Goal: Communication & Community: Ask a question

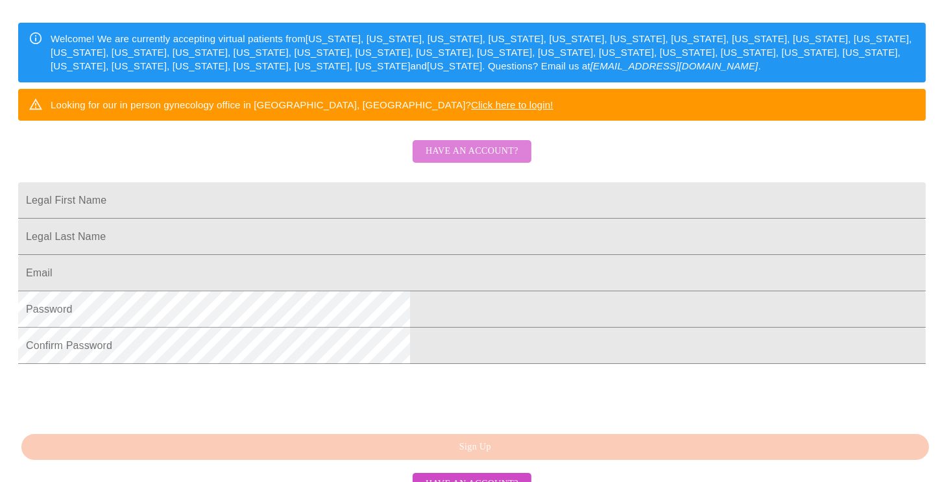
click at [497, 160] on span "Have an account?" at bounding box center [472, 151] width 93 height 16
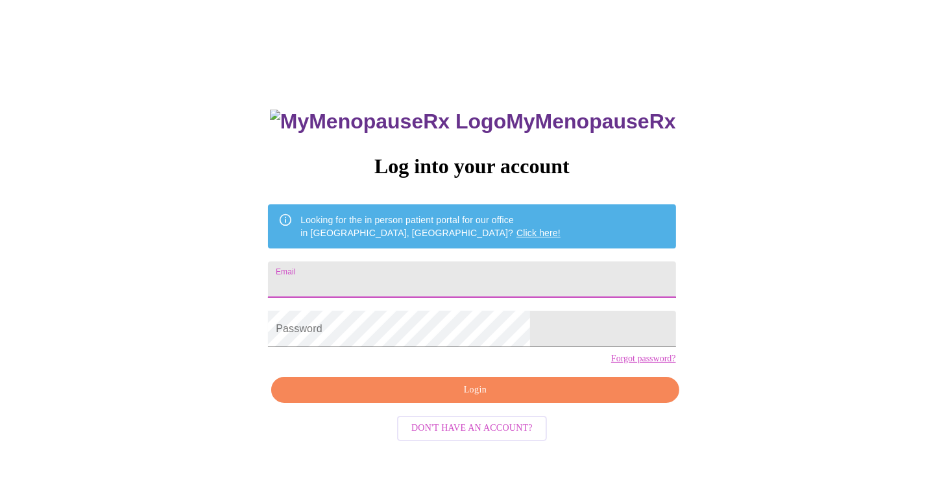
click at [417, 273] on input "Email" at bounding box center [471, 279] width 407 height 36
type input "[EMAIL_ADDRESS][DOMAIN_NAME]"
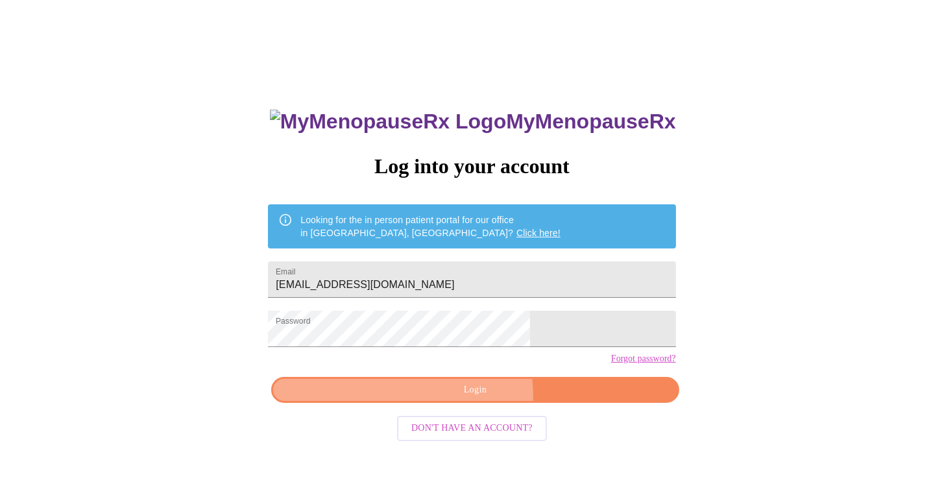
click at [470, 398] on span "Login" at bounding box center [475, 390] width 378 height 16
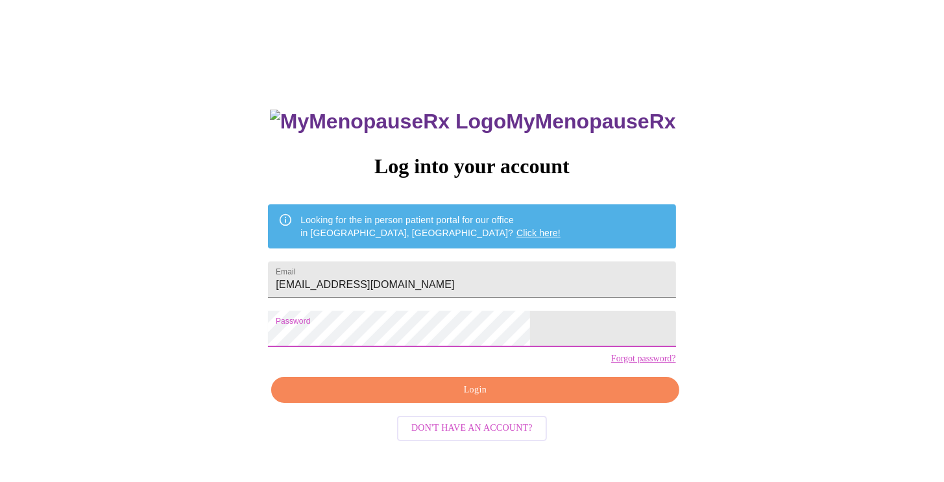
click at [483, 398] on span "Login" at bounding box center [475, 390] width 378 height 16
click at [611, 364] on link "Forgot password?" at bounding box center [643, 359] width 65 height 10
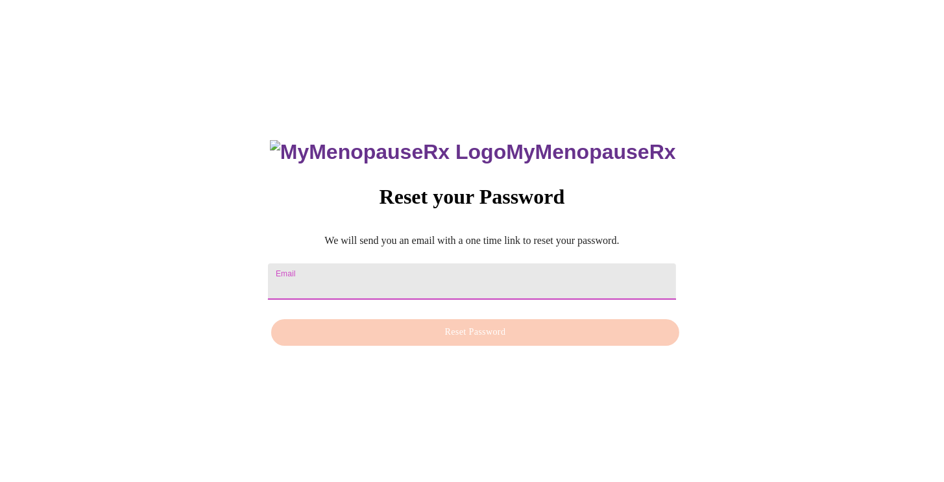
click at [364, 282] on input "Email" at bounding box center [471, 281] width 407 height 36
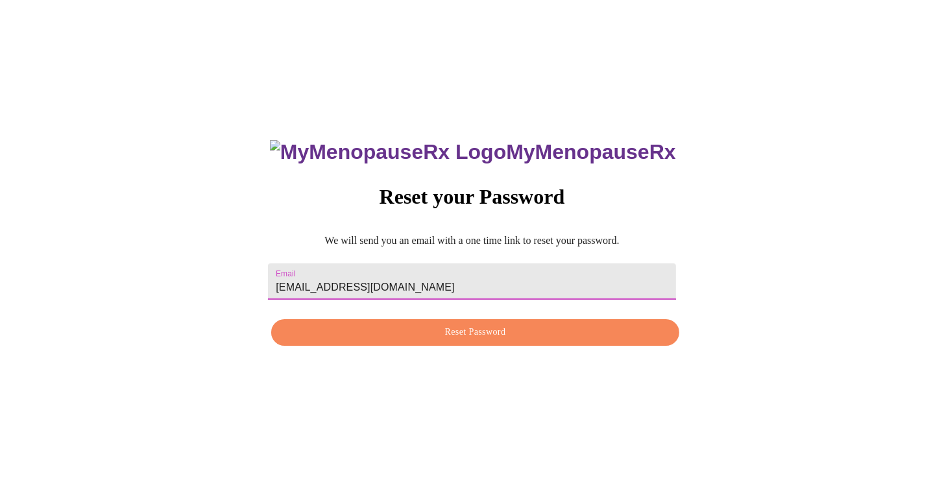
type input "[EMAIL_ADDRESS][DOMAIN_NAME]"
click at [465, 332] on span "Reset Password" at bounding box center [475, 332] width 378 height 16
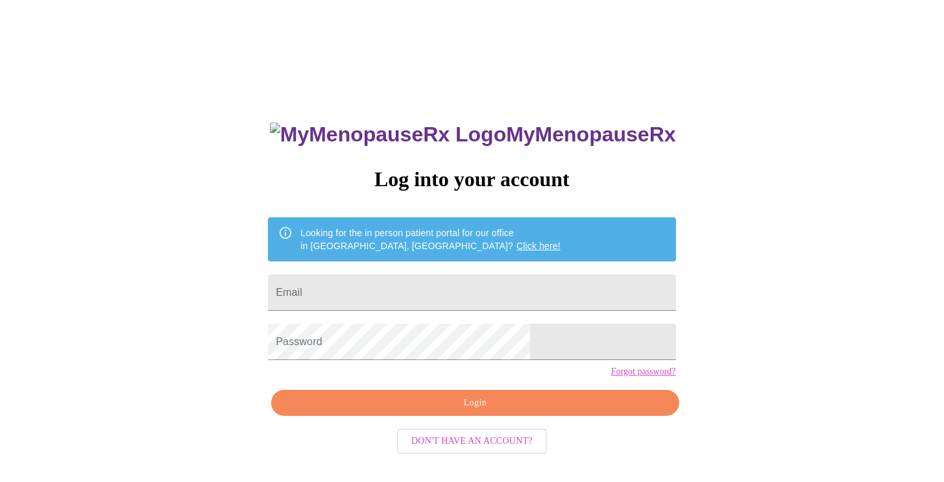
scroll to position [13, 0]
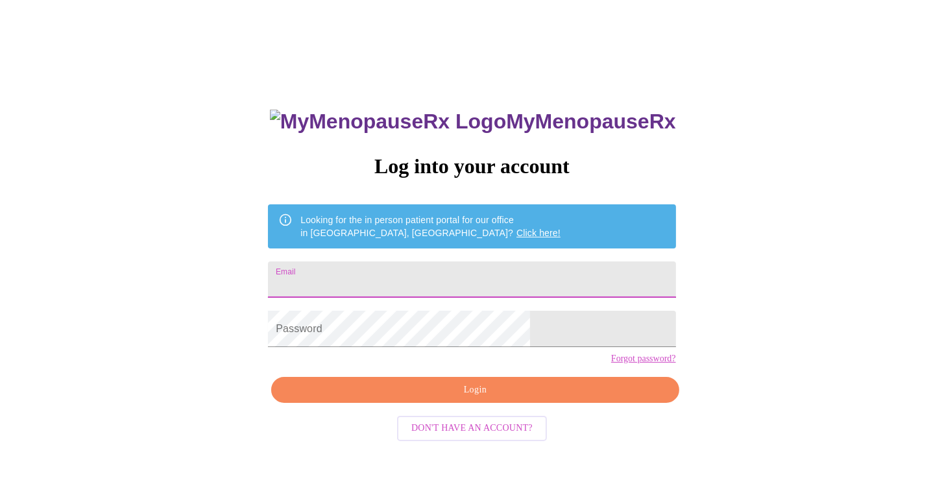
click at [441, 282] on input "Email" at bounding box center [471, 279] width 407 height 36
type input "[EMAIL_ADDRESS][DOMAIN_NAME]"
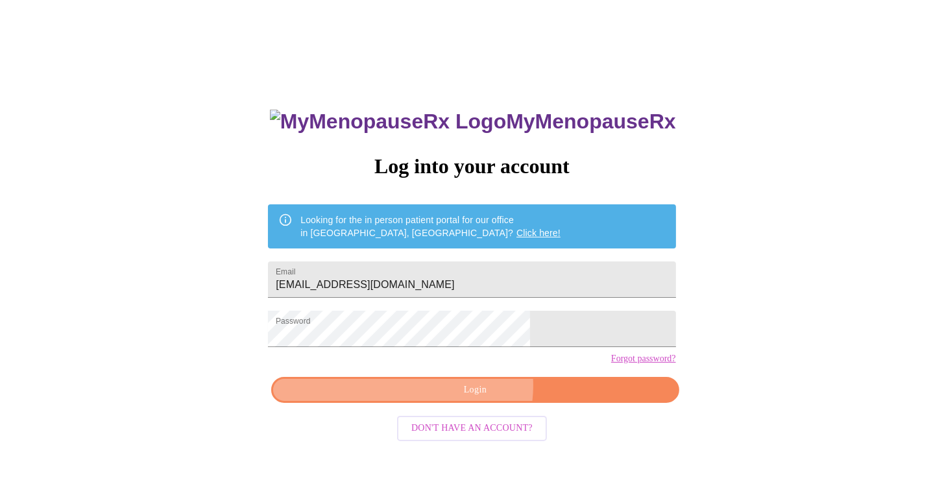
click at [471, 398] on span "Login" at bounding box center [475, 390] width 378 height 16
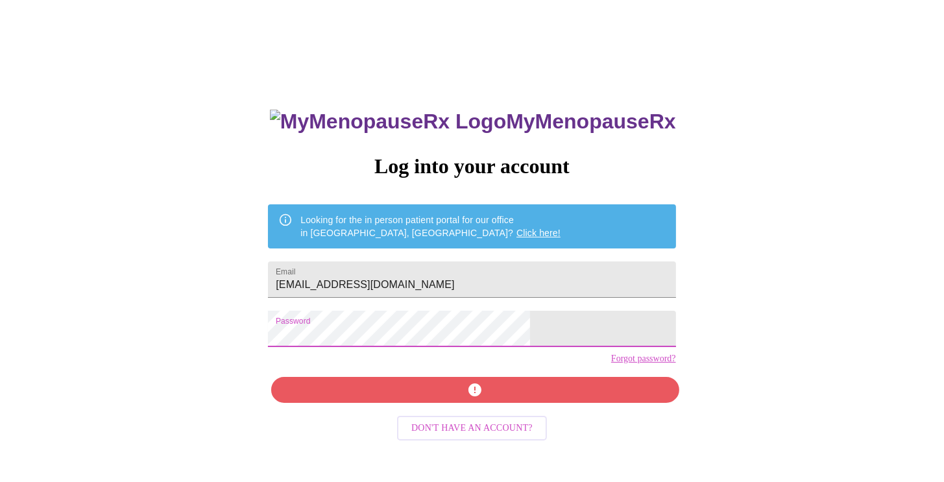
click at [254, 345] on div "MyMenopauseRx Log into your account Looking for the in person patient portal fo…" at bounding box center [472, 281] width 934 height 579
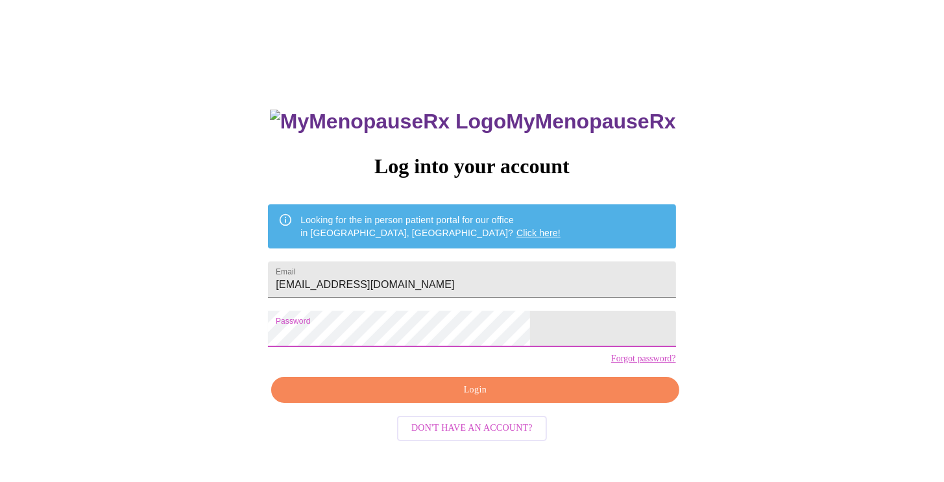
click at [454, 398] on span "Login" at bounding box center [475, 390] width 378 height 16
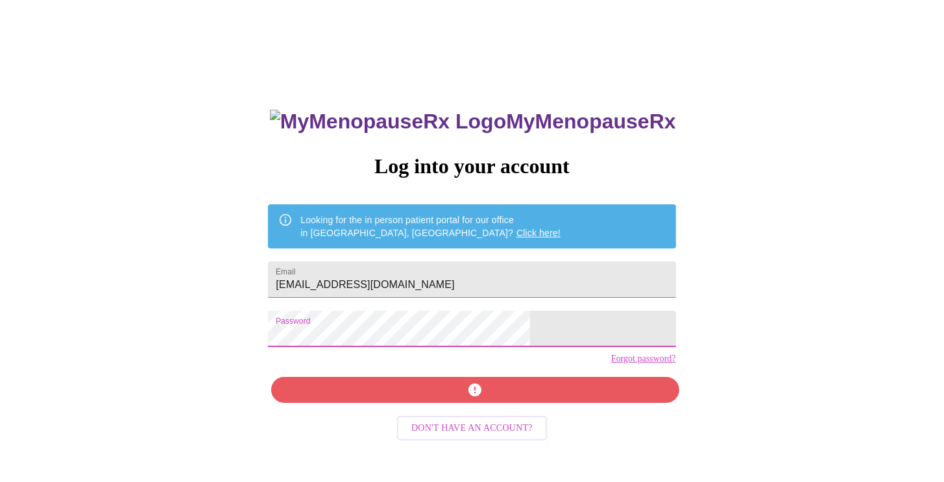
click at [340, 334] on div "MyMenopauseRx Log into your account Looking for the in person patient portal fo…" at bounding box center [471, 330] width 433 height 482
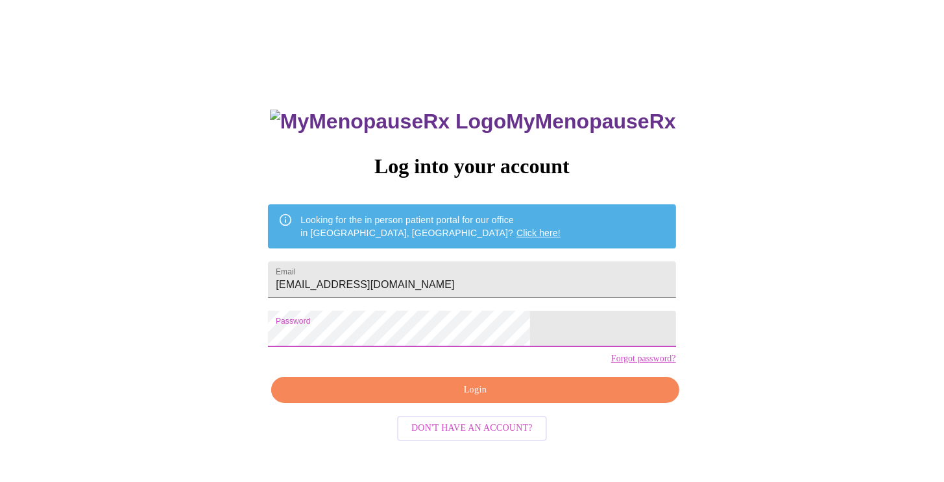
click at [444, 398] on span "Login" at bounding box center [475, 390] width 378 height 16
click at [259, 337] on div "MyMenopauseRx Log into your account Looking for the in person patient portal fo…" at bounding box center [472, 281] width 934 height 579
click at [474, 398] on span "Login" at bounding box center [475, 390] width 378 height 16
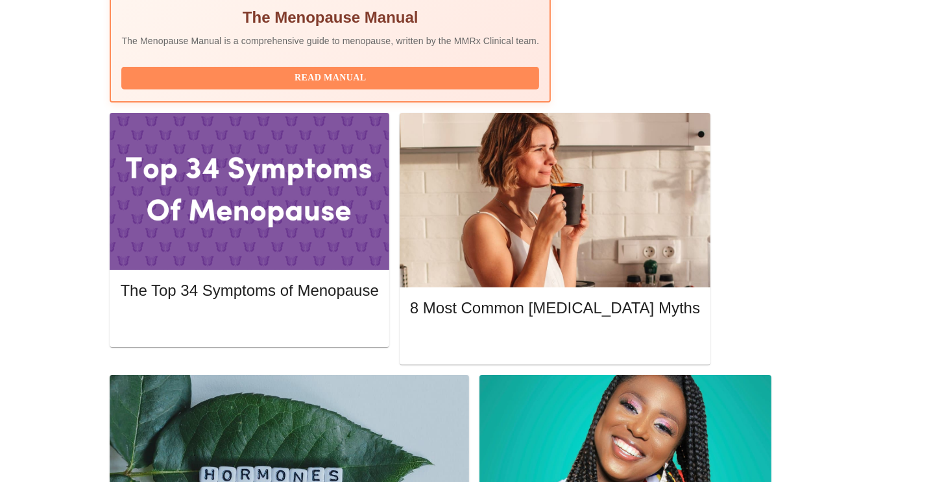
scroll to position [584, 0]
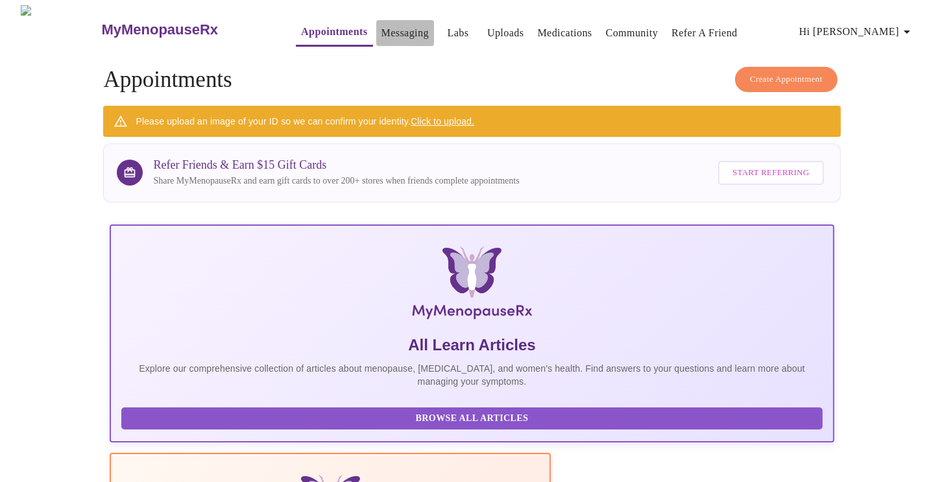
click at [391, 28] on link "Messaging" at bounding box center [405, 33] width 47 height 18
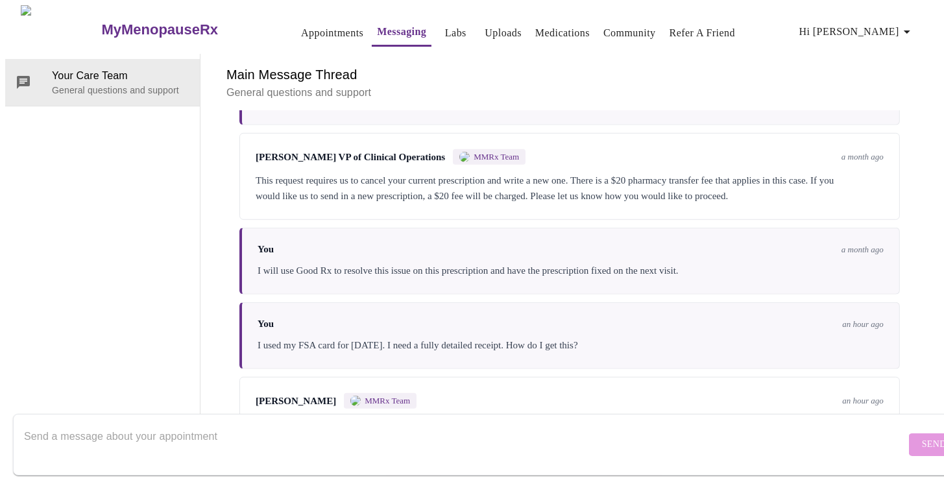
scroll to position [1186, 0]
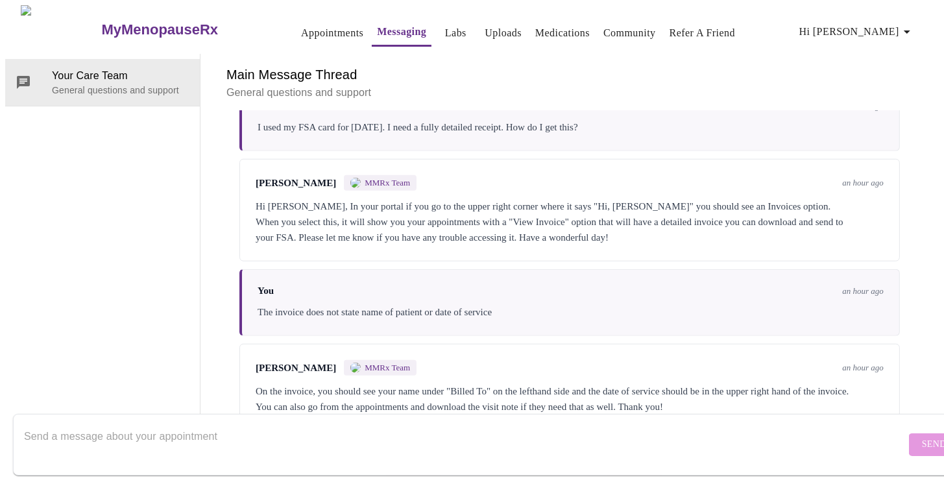
click at [160, 424] on textarea "Send a message about your appointment" at bounding box center [465, 445] width 882 height 42
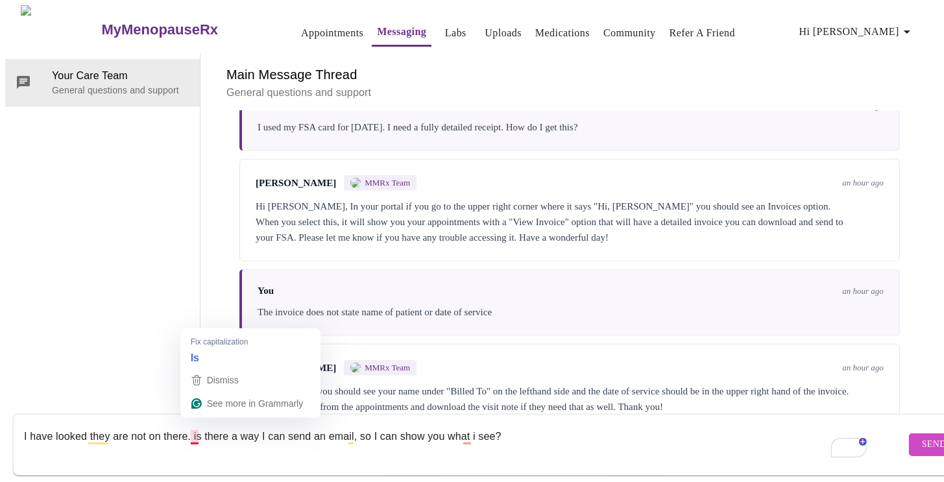
click at [193, 426] on textarea "I have looked they are not on there. is there a way I can send an email, so I c…" at bounding box center [465, 445] width 882 height 42
type textarea "I have looked they are not on there. Is there a way I can send an email, so I c…"
click at [922, 437] on span "Send" at bounding box center [934, 445] width 25 height 16
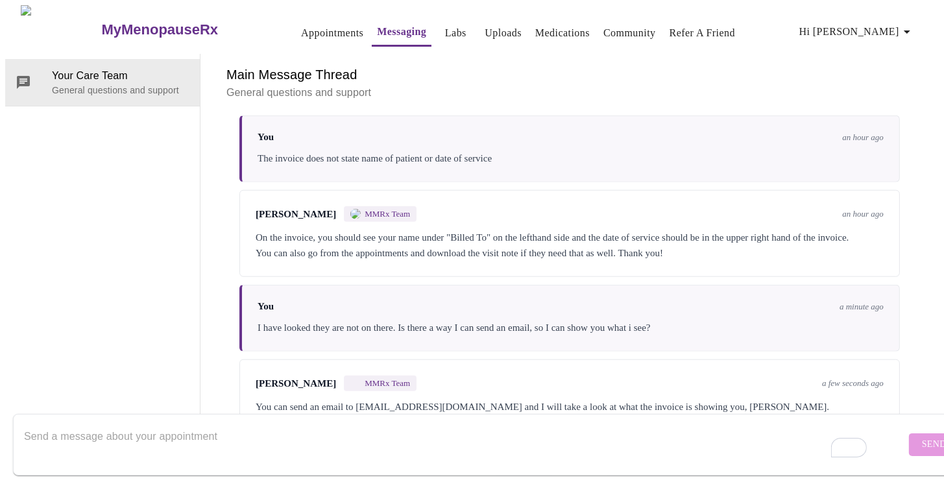
scroll to position [1345, 0]
drag, startPoint x: 481, startPoint y: 356, endPoint x: 361, endPoint y: 360, distance: 120.8
click at [361, 399] on div "You can send an email to [EMAIL_ADDRESS][DOMAIN_NAME] and I will take a look at…" at bounding box center [570, 407] width 628 height 16
copy div "[EMAIL_ADDRESS][DOMAIN_NAME]"
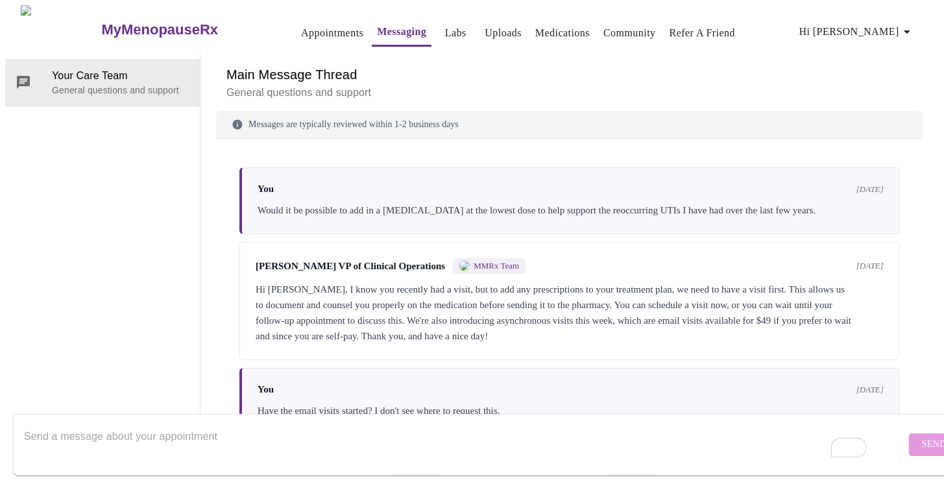
scroll to position [0, 0]
click at [313, 30] on link "Appointments" at bounding box center [332, 33] width 62 height 18
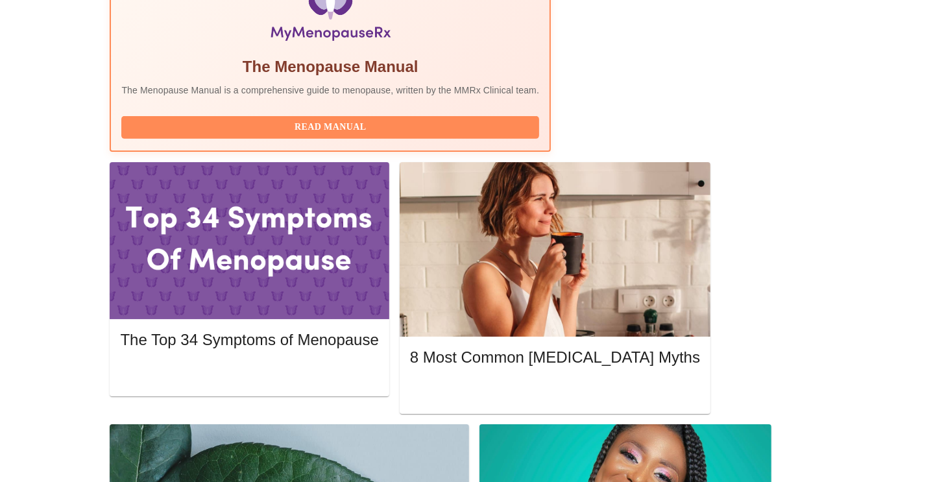
scroll to position [584, 0]
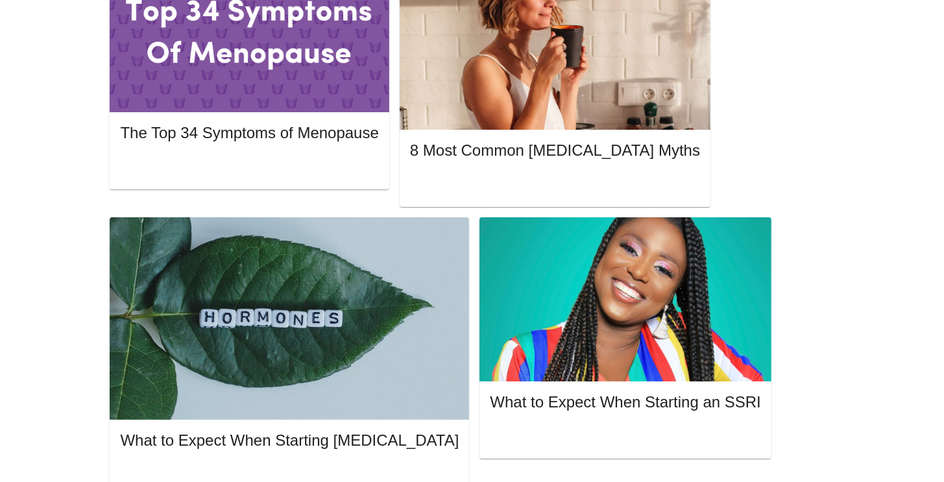
scroll to position [649, 0]
